Goal: Transaction & Acquisition: Obtain resource

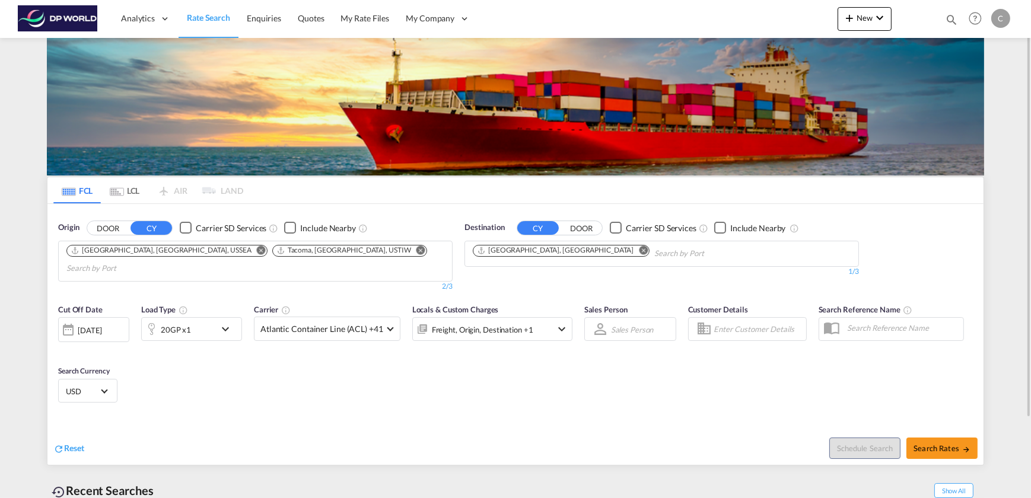
drag, startPoint x: 255, startPoint y: 249, endPoint x: 249, endPoint y: 252, distance: 6.6
click at [417, 248] on md-icon "Remove" at bounding box center [421, 250] width 9 height 9
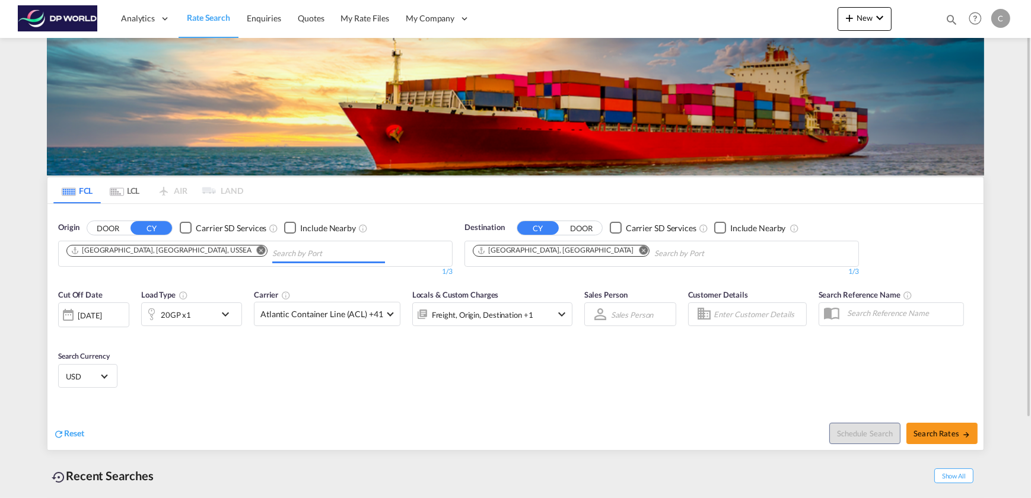
click at [257, 251] on md-icon "Remove" at bounding box center [261, 250] width 9 height 9
click at [640, 252] on md-icon "Remove" at bounding box center [644, 250] width 9 height 9
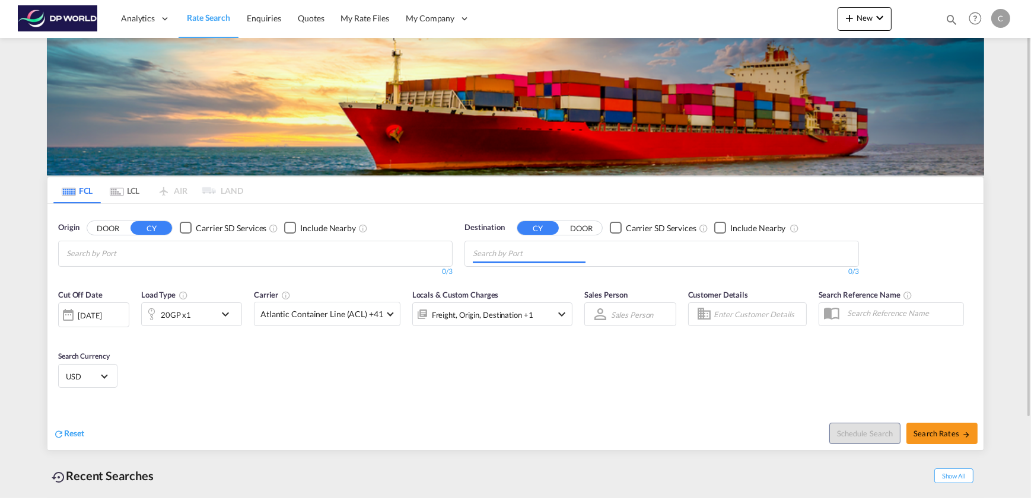
click at [210, 249] on body "Analytics Dashboard Rate Search Enquiries Quotes My Rate Files My Company" at bounding box center [515, 249] width 1031 height 498
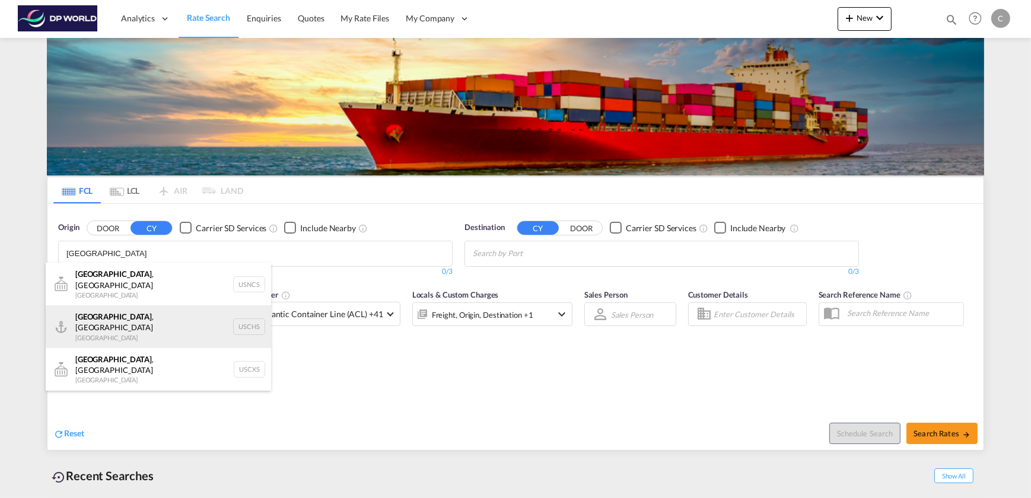
type input "[GEOGRAPHIC_DATA]"
click at [117, 313] on div "[GEOGRAPHIC_DATA] , [GEOGRAPHIC_DATA] United States USCHS" at bounding box center [158, 327] width 225 height 43
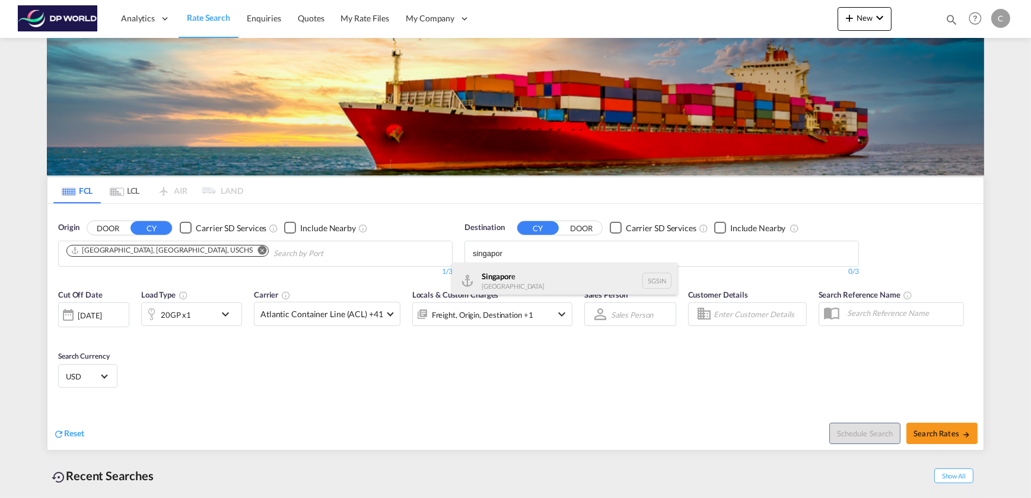
type input "singapor"
click at [493, 279] on div "Singapor e [GEOGRAPHIC_DATA] [GEOGRAPHIC_DATA]" at bounding box center [564, 281] width 225 height 36
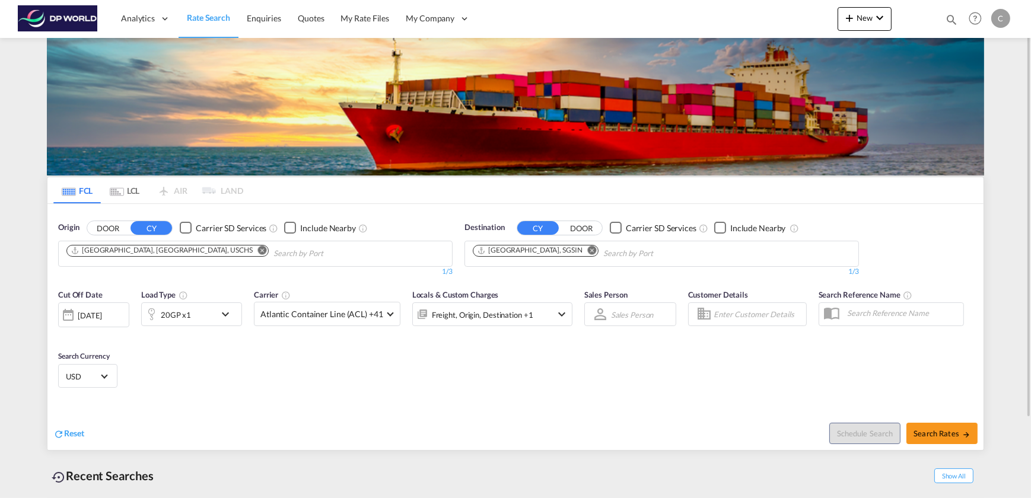
click at [223, 315] on md-icon "icon-chevron-down" at bounding box center [228, 314] width 20 height 14
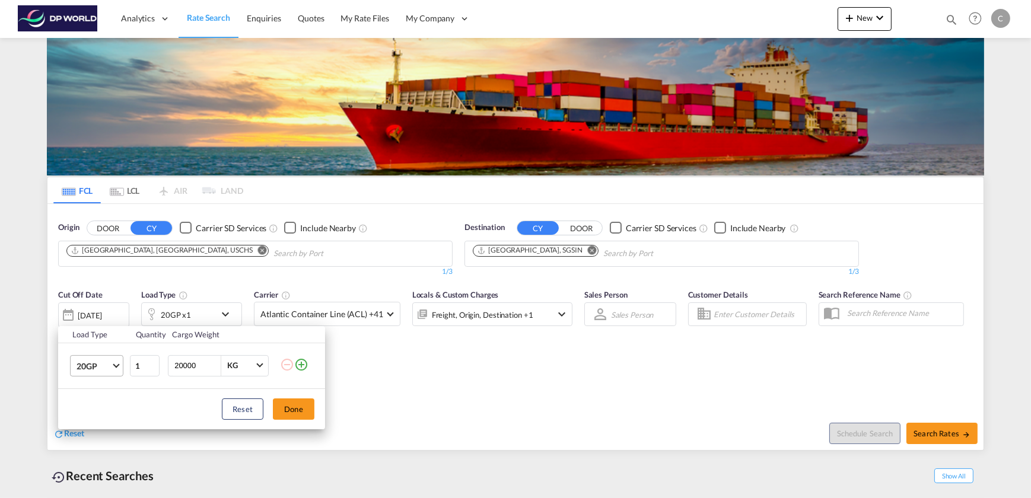
click at [117, 364] on span "Choose: \a20GP" at bounding box center [116, 364] width 7 height 7
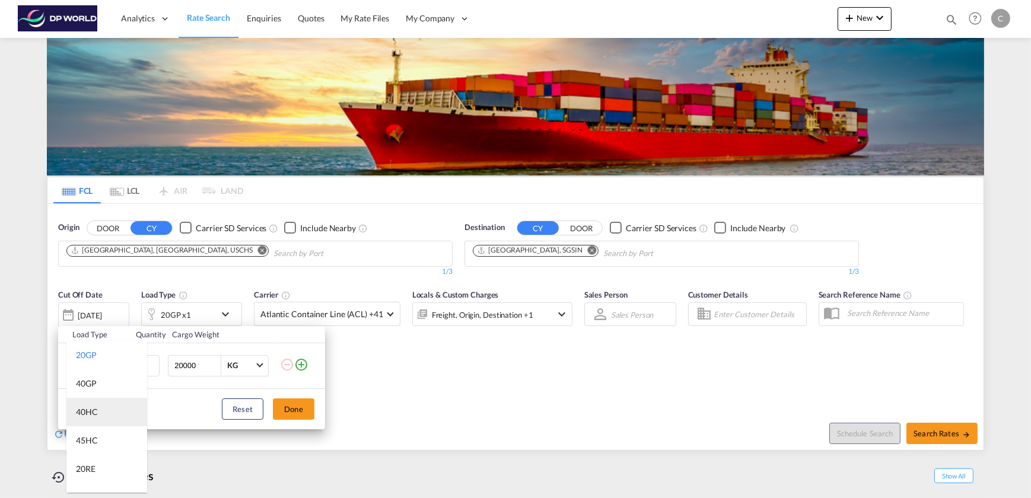
click at [87, 411] on div "40HC" at bounding box center [87, 412] width 22 height 12
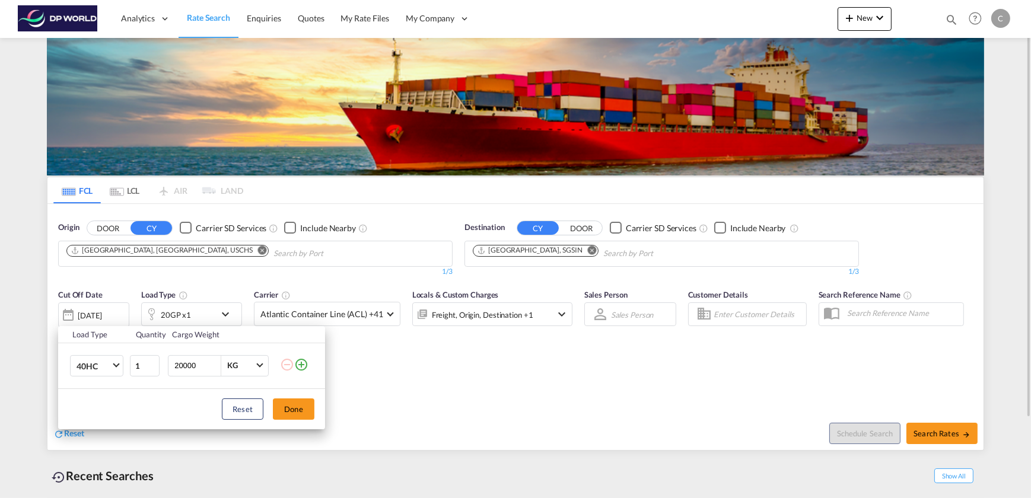
click at [291, 407] on button "Done" at bounding box center [294, 409] width 42 height 21
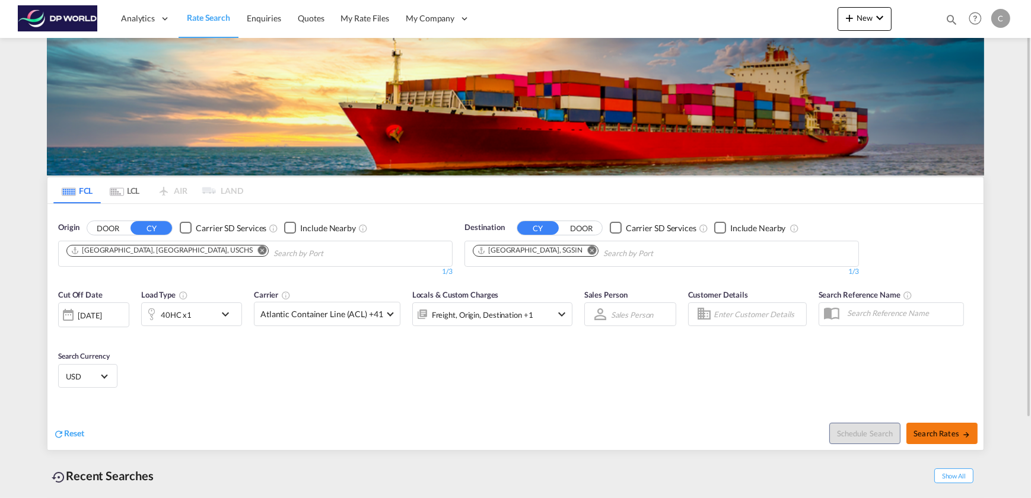
click at [964, 431] on md-icon "icon-arrow-right" at bounding box center [967, 435] width 8 height 8
type input "USCHS to SGSIN / [DATE]"
